Goal: Entertainment & Leisure: Consume media (video, audio)

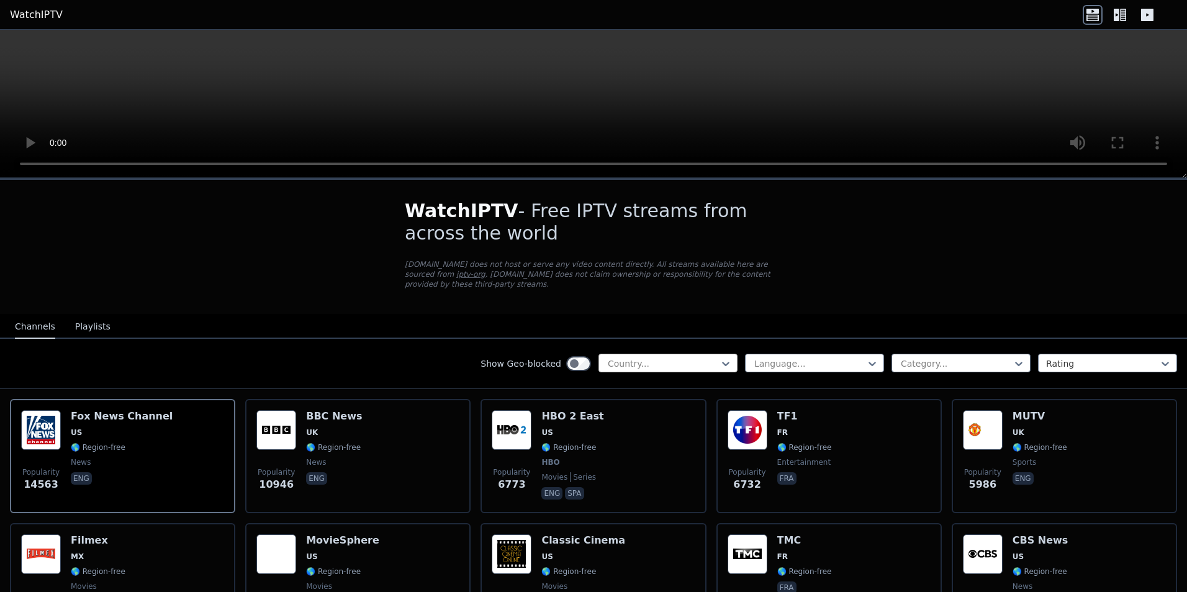
click at [704, 360] on div "Country..." at bounding box center [667, 363] width 139 height 19
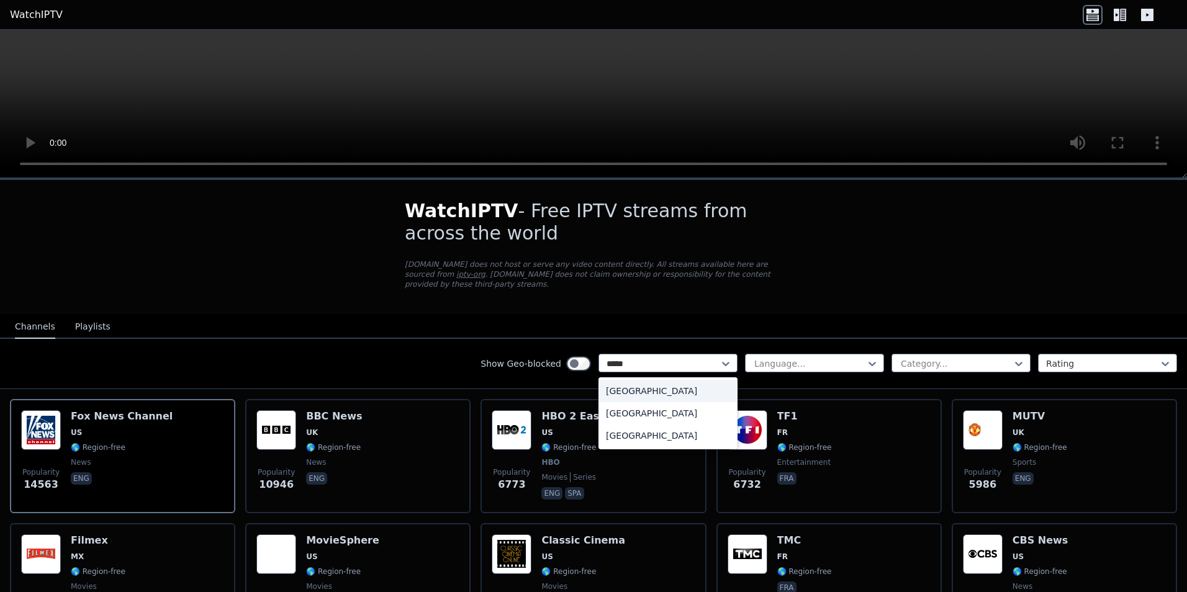
type input "******"
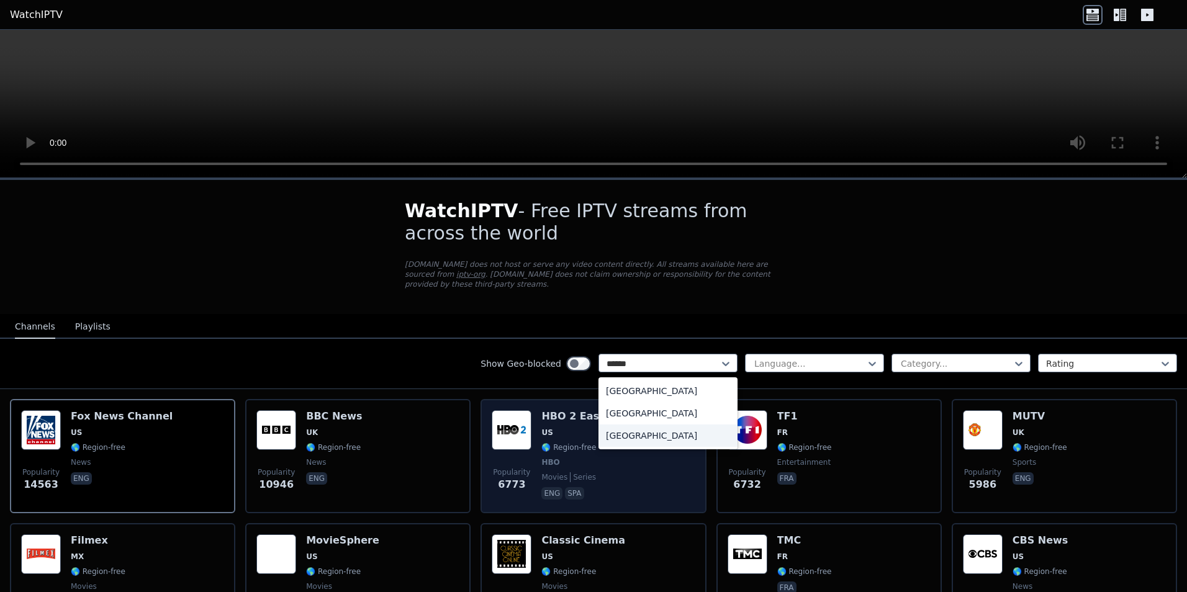
click at [620, 426] on div "[GEOGRAPHIC_DATA]" at bounding box center [667, 436] width 139 height 22
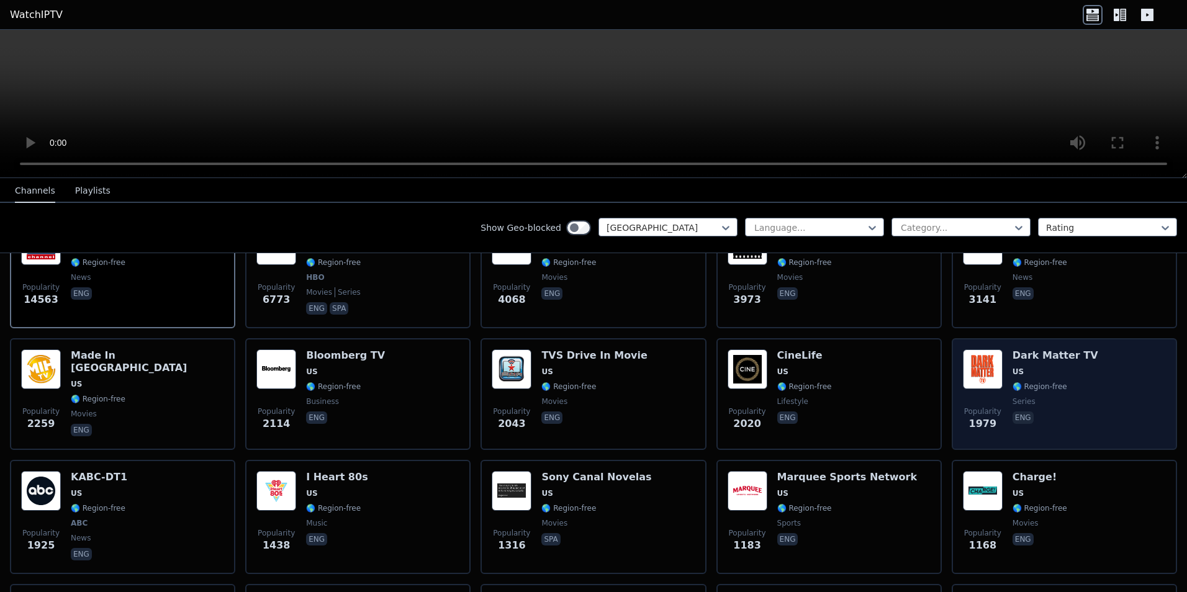
scroll to position [186, 0]
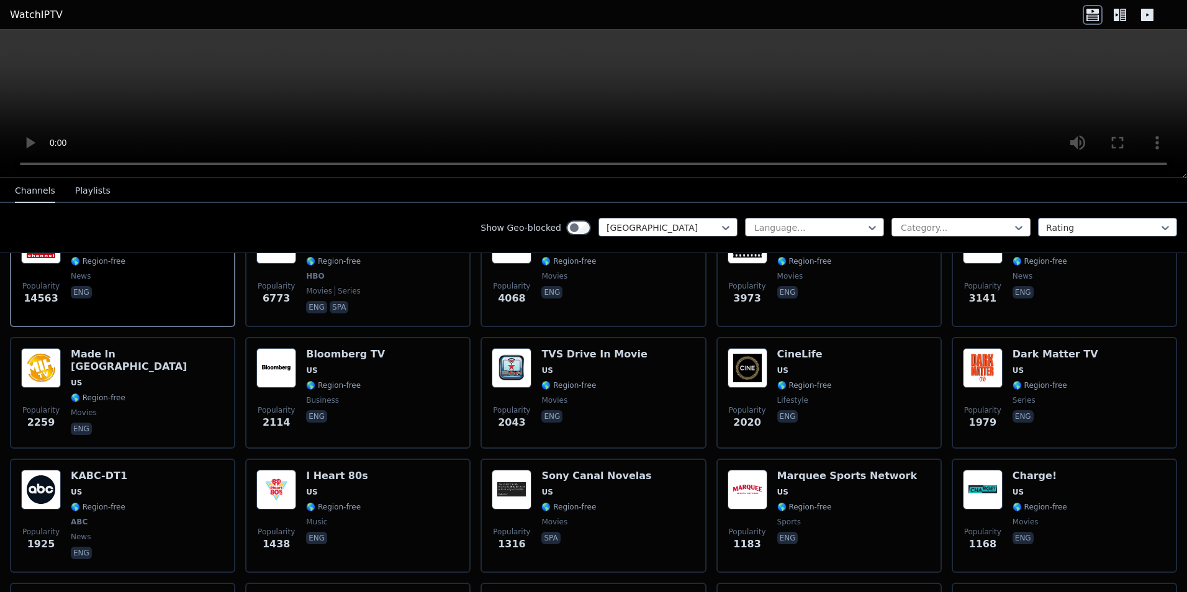
click at [959, 228] on div at bounding box center [955, 228] width 113 height 12
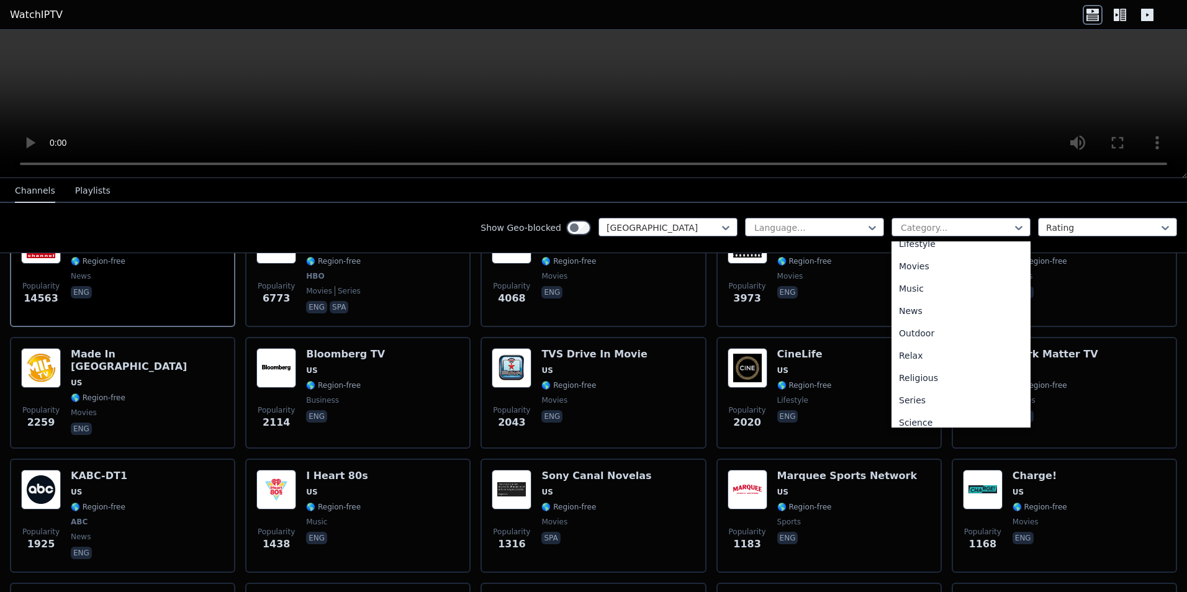
scroll to position [372, 0]
click at [940, 416] on div "Sports" at bounding box center [960, 419] width 139 height 22
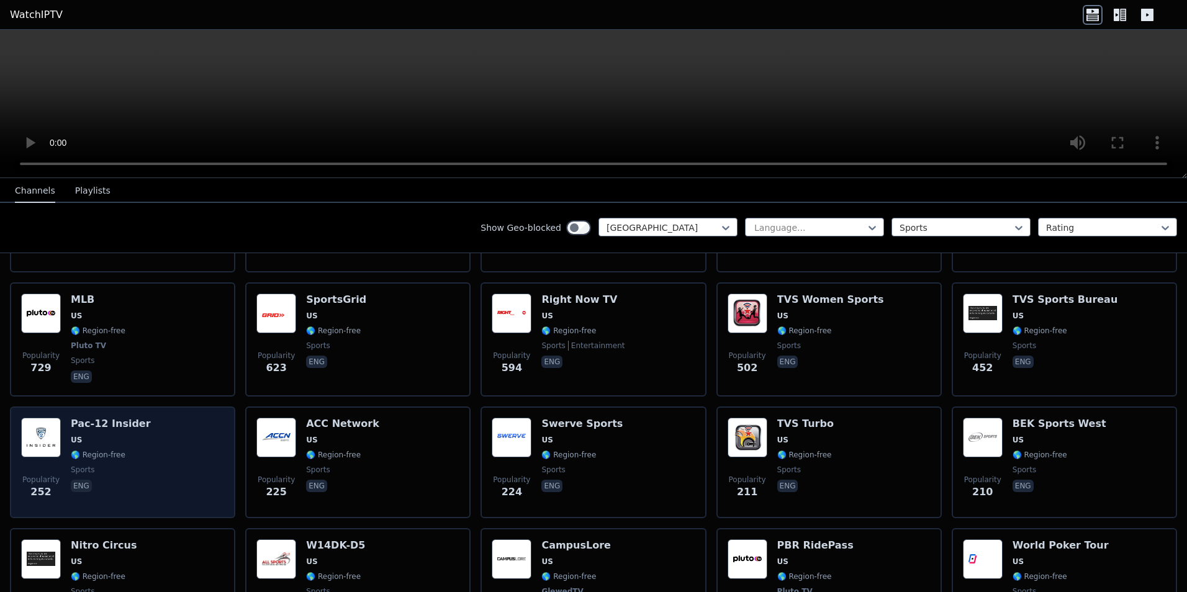
scroll to position [248, 0]
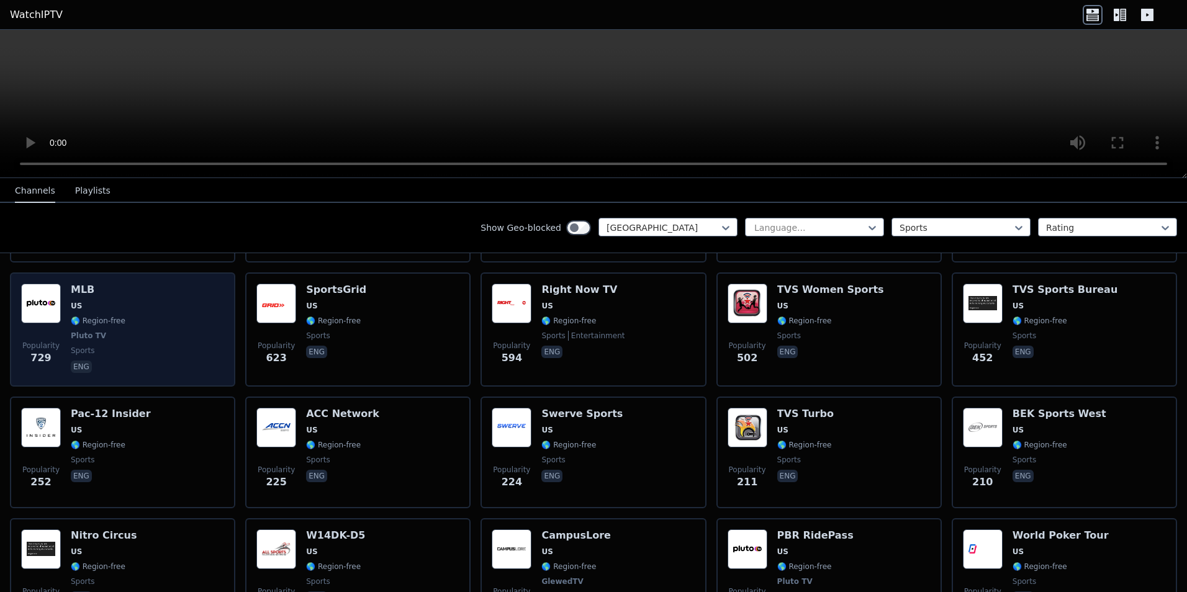
click at [159, 320] on div "Popularity 729 MLB US 🌎 Region-free Pluto TV sports eng" at bounding box center [122, 330] width 203 height 92
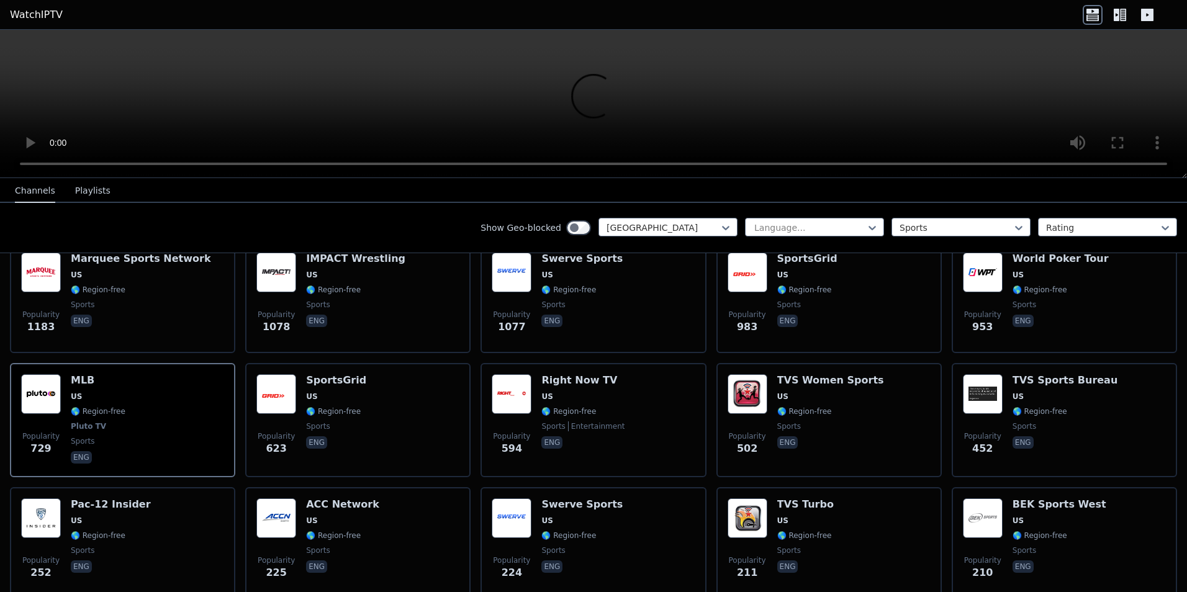
scroll to position [0, 0]
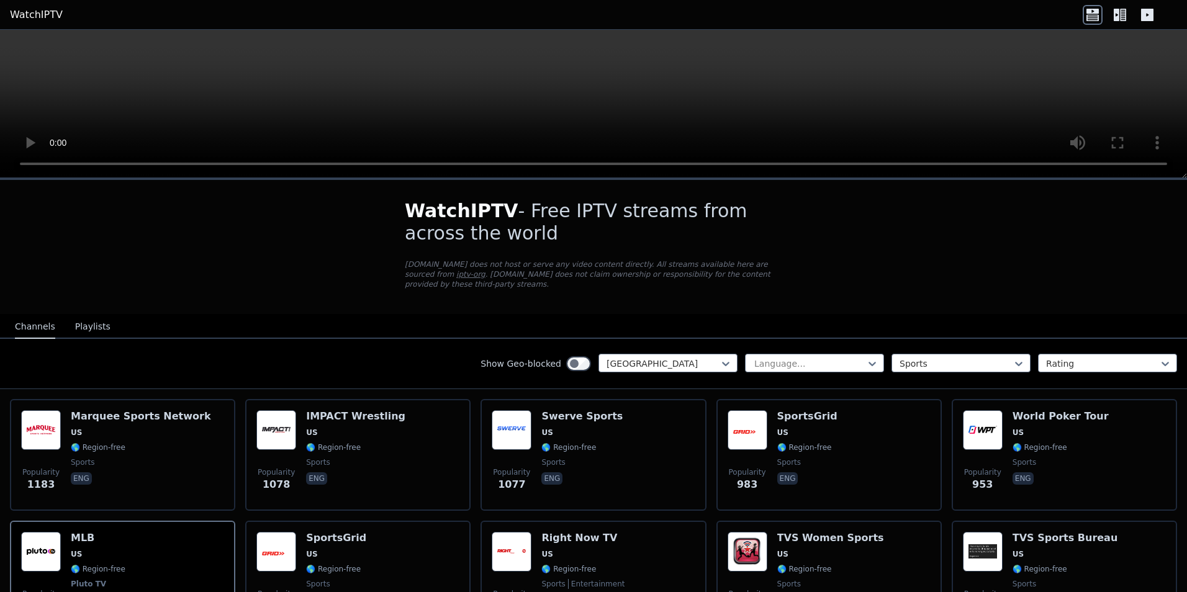
click at [1123, 17] on icon at bounding box center [1123, 15] width 6 height 12
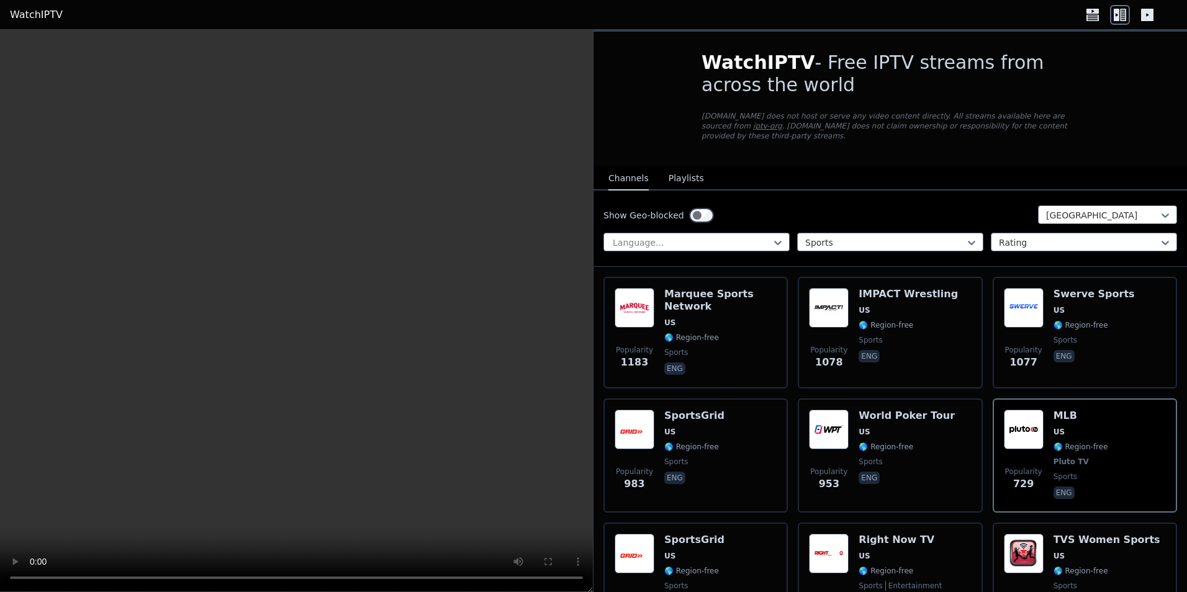
click at [683, 171] on button "Playlists" at bounding box center [685, 179] width 35 height 24
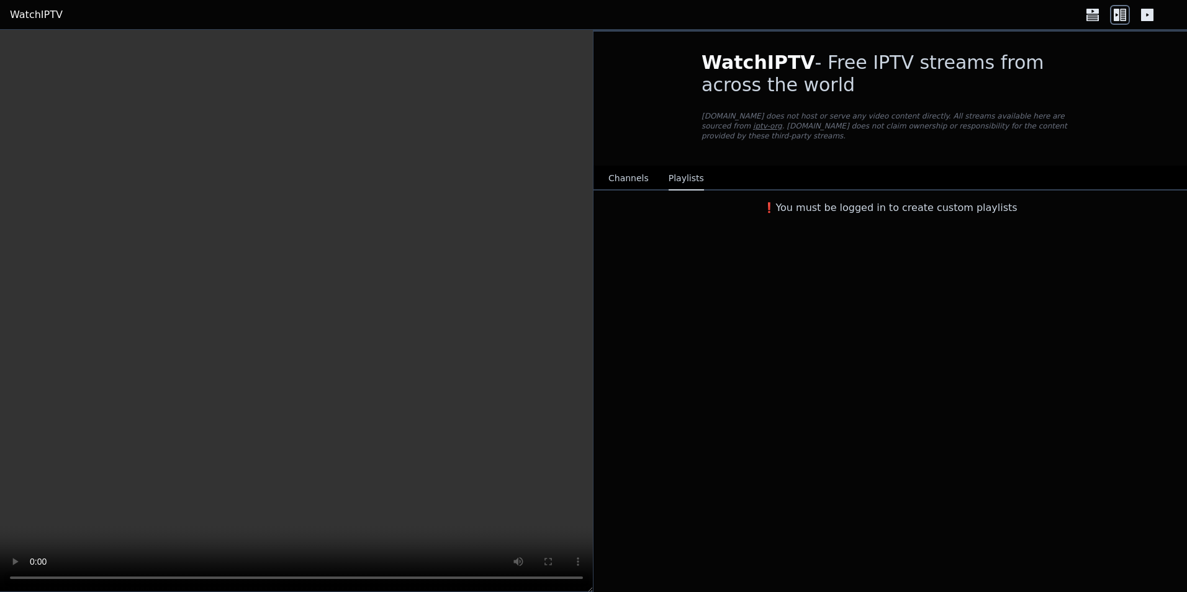
click at [40, 19] on link "WatchIPTV" at bounding box center [36, 14] width 53 height 15
click at [39, 17] on link "WatchIPTV" at bounding box center [36, 14] width 53 height 15
click at [646, 550] on div "WatchIPTV - Free IPTV streams from across the world [DOMAIN_NAME] does not host…" at bounding box center [889, 311] width 593 height 562
click at [625, 167] on button "Channels" at bounding box center [628, 179] width 40 height 24
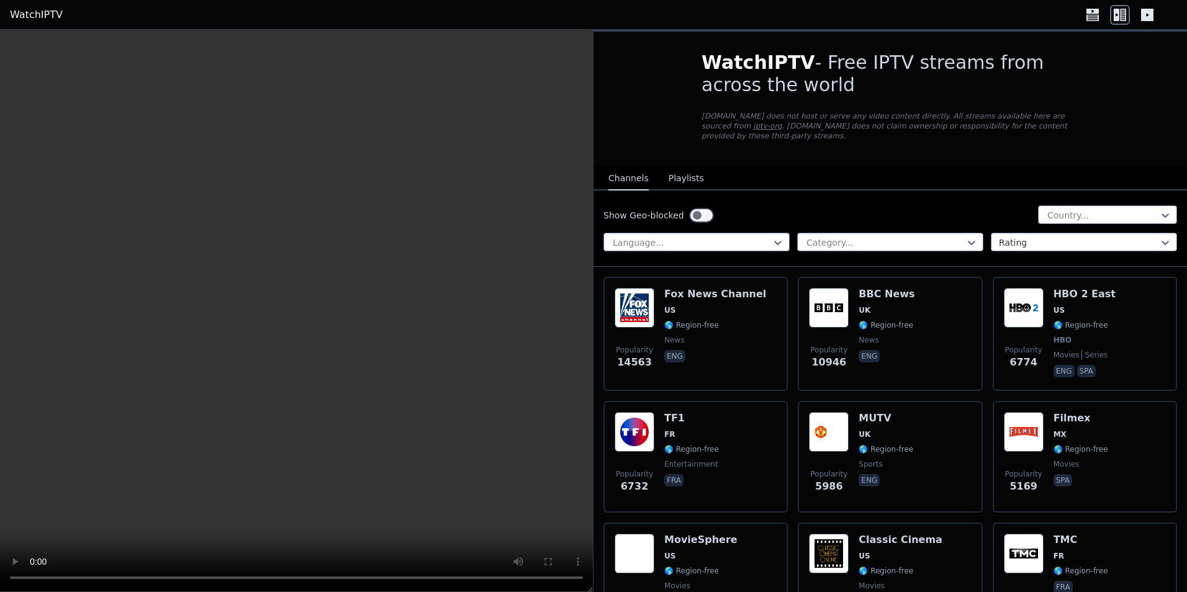
click at [688, 168] on button "Playlists" at bounding box center [685, 179] width 35 height 24
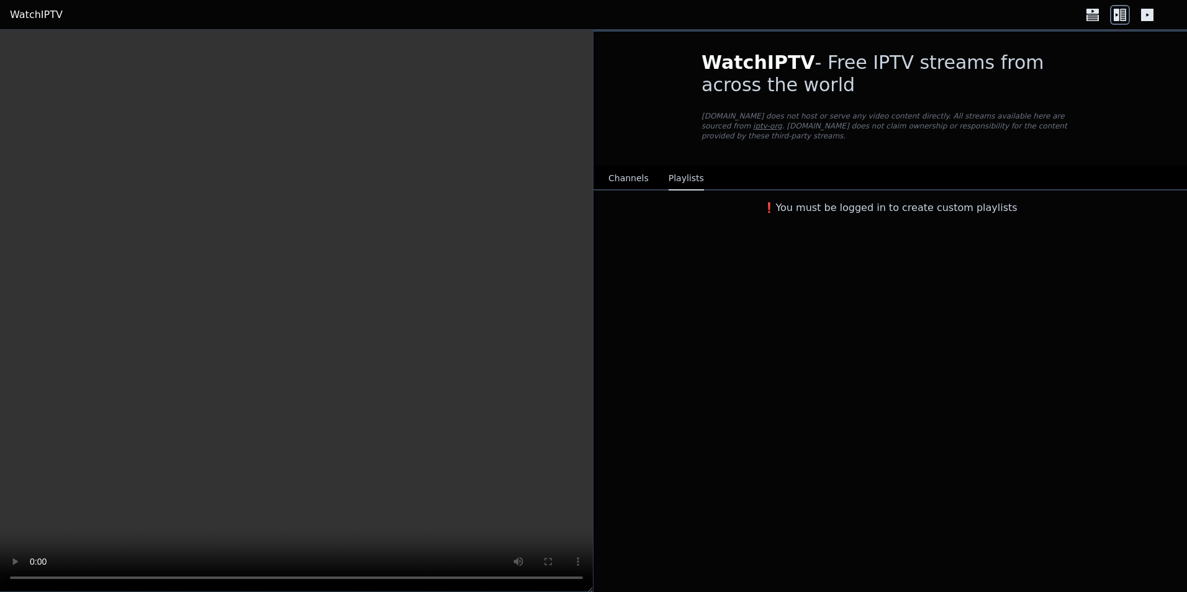
click at [626, 167] on button "Channels" at bounding box center [628, 179] width 40 height 24
